Goal: Information Seeking & Learning: Learn about a topic

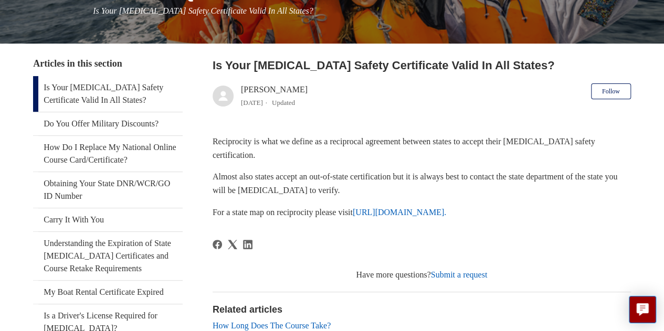
scroll to position [233, 0]
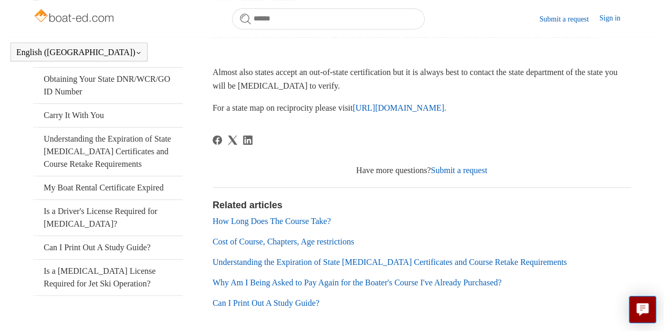
click at [300, 221] on link "How Long Does The Course Take?" at bounding box center [271, 221] width 118 height 9
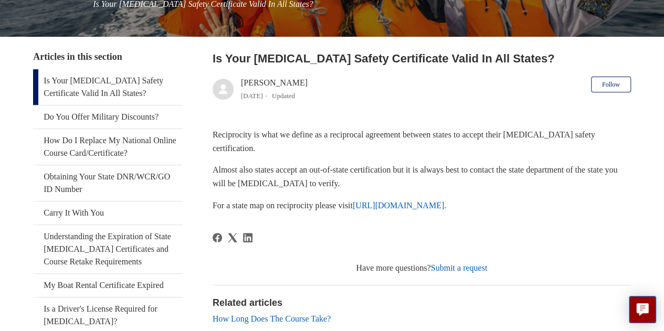
scroll to position [156, 0]
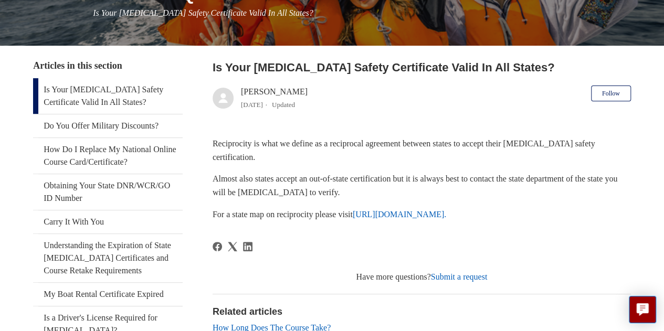
click at [438, 211] on link "[URL][DOMAIN_NAME]." at bounding box center [399, 214] width 93 height 9
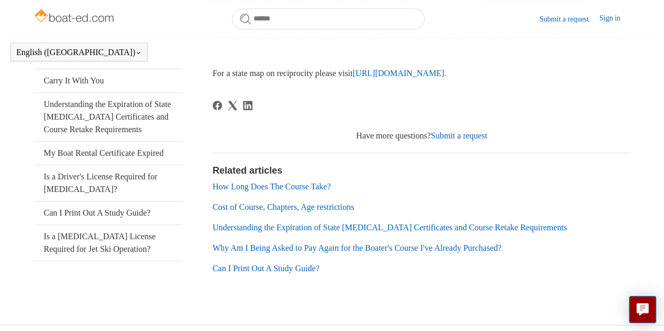
scroll to position [284, 0]
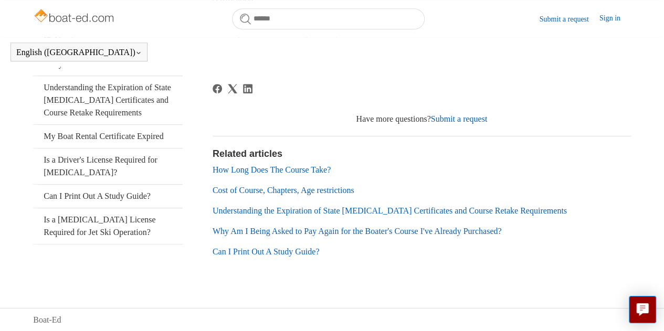
click at [300, 192] on link "Cost of Course, Chapters, Age restrictions" at bounding box center [283, 190] width 142 height 9
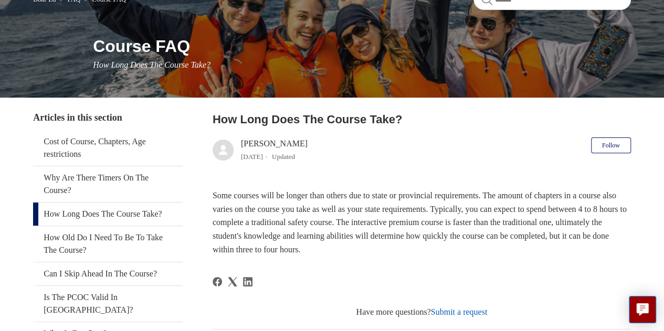
scroll to position [105, 0]
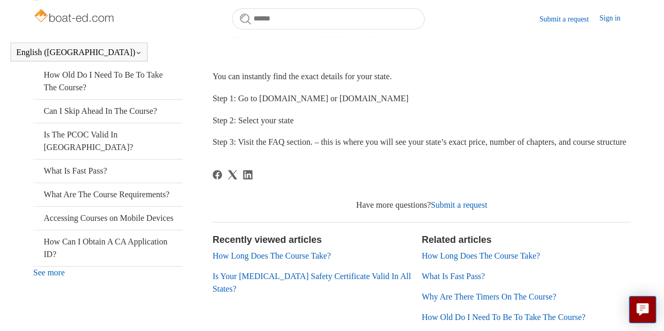
scroll to position [231, 0]
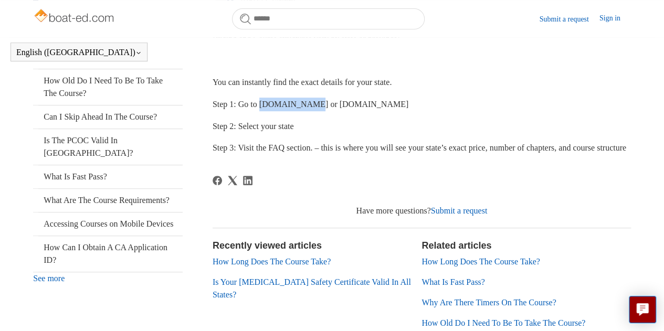
drag, startPoint x: 262, startPoint y: 104, endPoint x: 311, endPoint y: 105, distance: 48.3
click at [312, 104] on span "Step 1: Go to [DOMAIN_NAME] or [DOMAIN_NAME]" at bounding box center [310, 104] width 196 height 9
